Goal: Task Accomplishment & Management: Use online tool/utility

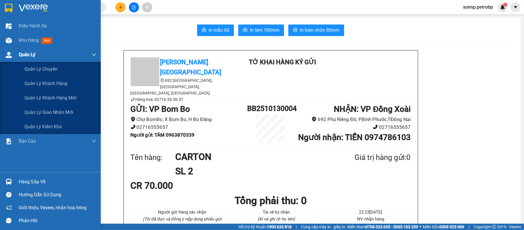
drag, startPoint x: 0, startPoint y: 0, endPoint x: 13, endPoint y: 47, distance: 48.9
click at [13, 47] on div "Quản Lý" at bounding box center [50, 54] width 101 height 14
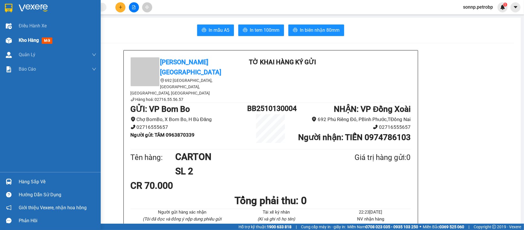
click at [19, 39] on span "Kho hàng" at bounding box center [29, 39] width 20 height 5
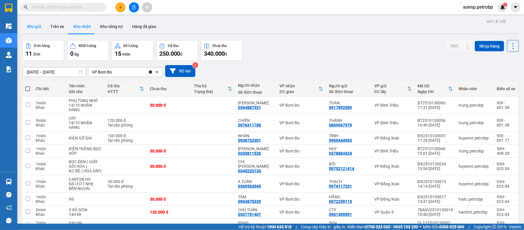
click at [40, 28] on button "Kho gửi" at bounding box center [33, 27] width 23 height 14
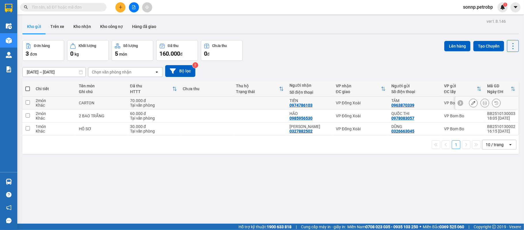
click at [202, 102] on td at bounding box center [207, 102] width 54 height 13
checkbox input "true"
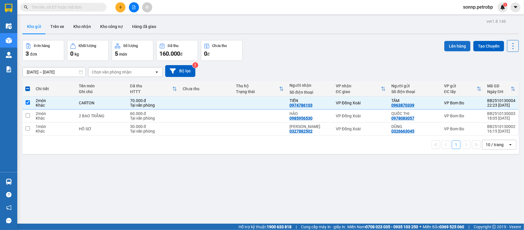
click at [444, 43] on button "Lên hàng" at bounding box center [457, 46] width 26 height 10
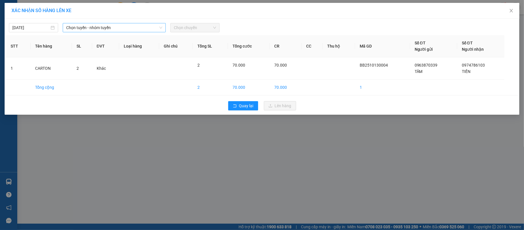
click at [136, 26] on span "Chọn tuyến - nhóm tuyến" at bounding box center [114, 27] width 96 height 9
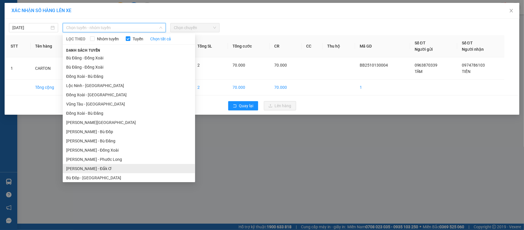
scroll to position [58, 0]
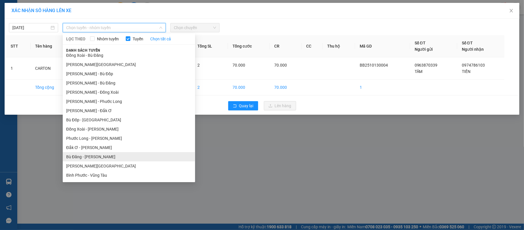
click at [85, 159] on li "Bù Đăng - Hồ Chí Minh" at bounding box center [129, 156] width 132 height 9
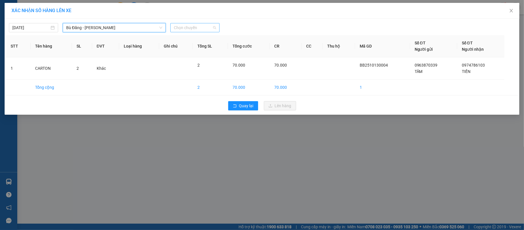
click at [198, 25] on span "Chọn chuyến" at bounding box center [195, 27] width 42 height 9
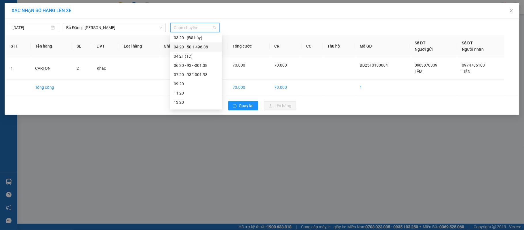
scroll to position [0, 0]
click at [195, 85] on div "04:20 - 50H-496.08" at bounding box center [196, 85] width 45 height 6
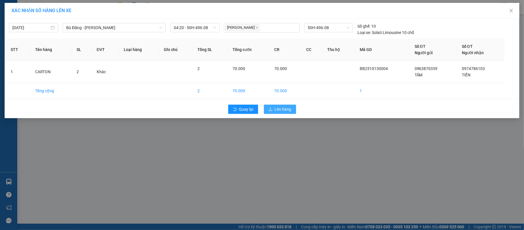
click at [283, 110] on span "Lên hàng" at bounding box center [283, 109] width 17 height 6
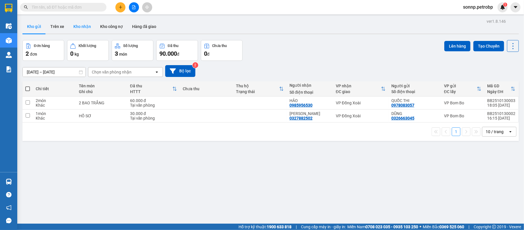
click at [83, 28] on button "Kho nhận" at bounding box center [82, 27] width 27 height 14
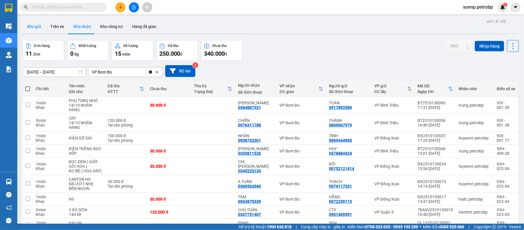
click at [30, 23] on button "Kho gửi" at bounding box center [33, 27] width 23 height 14
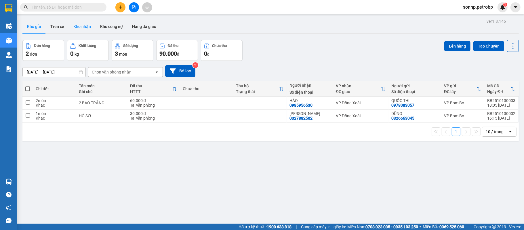
click at [74, 22] on button "Kho nhận" at bounding box center [82, 27] width 27 height 14
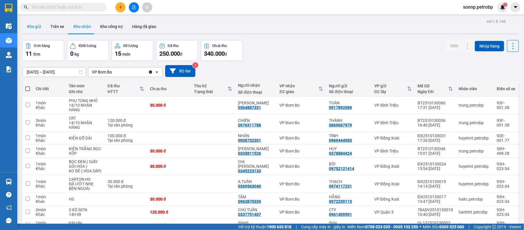
click at [33, 29] on button "Kho gửi" at bounding box center [33, 27] width 23 height 14
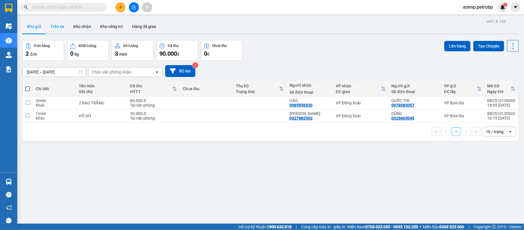
click at [51, 25] on button "Trên xe" at bounding box center [57, 27] width 23 height 14
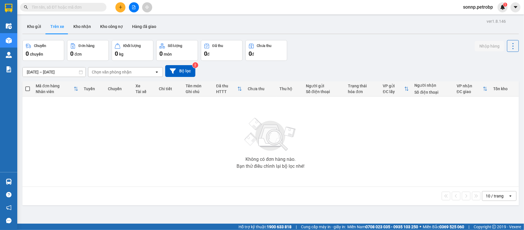
click at [127, 74] on div "Chọn văn phòng nhận" at bounding box center [112, 72] width 40 height 6
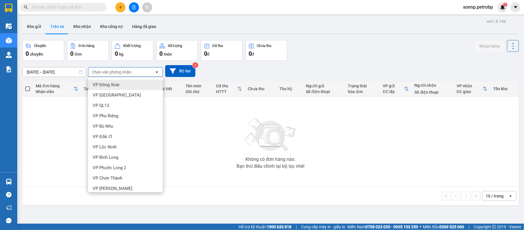
click at [102, 82] on span "VP Đồng Xoài" at bounding box center [106, 85] width 27 height 6
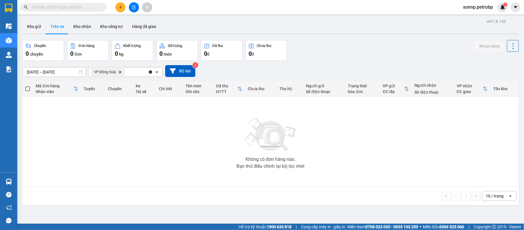
click at [27, 90] on span at bounding box center [27, 88] width 5 height 5
click at [28, 86] on input "checkbox" at bounding box center [28, 86] width 0 height 0
click at [26, 88] on span at bounding box center [27, 88] width 5 height 5
click at [28, 86] on input "checkbox" at bounding box center [28, 86] width 0 height 0
click at [82, 89] on th "Tuyến" at bounding box center [93, 88] width 24 height 15
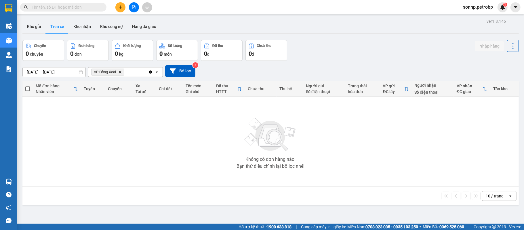
click at [60, 27] on button "Trên xe" at bounding box center [57, 27] width 23 height 14
click at [28, 87] on span at bounding box center [27, 88] width 5 height 5
click at [28, 86] on input "checkbox" at bounding box center [28, 86] width 0 height 0
click at [135, 7] on icon "file-add" at bounding box center [134, 7] width 4 height 4
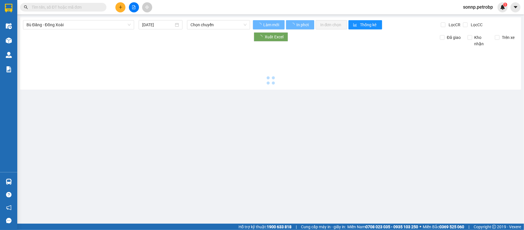
type input "14/10/2025"
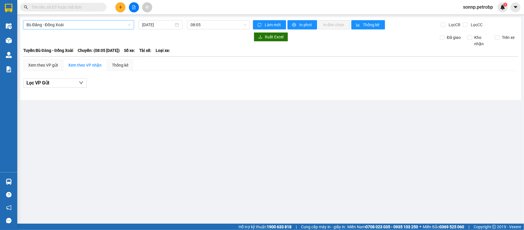
click at [64, 24] on span "Bù Đăng - Đồng Xoài" at bounding box center [78, 24] width 104 height 9
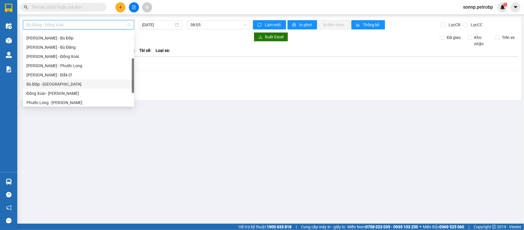
scroll to position [120, 0]
click at [52, 83] on div "Bù Đăng - Hồ Chí Minh" at bounding box center [78, 82] width 104 height 6
type input "14/10/2025"
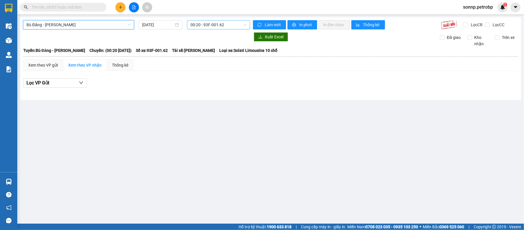
click at [215, 26] on span "00:20 - 93F-001.62" at bounding box center [218, 24] width 56 height 9
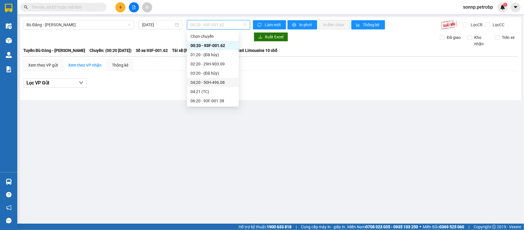
click at [213, 78] on div "04:20 - 50H-496.08" at bounding box center [213, 82] width 52 height 9
